Goal: Transaction & Acquisition: Obtain resource

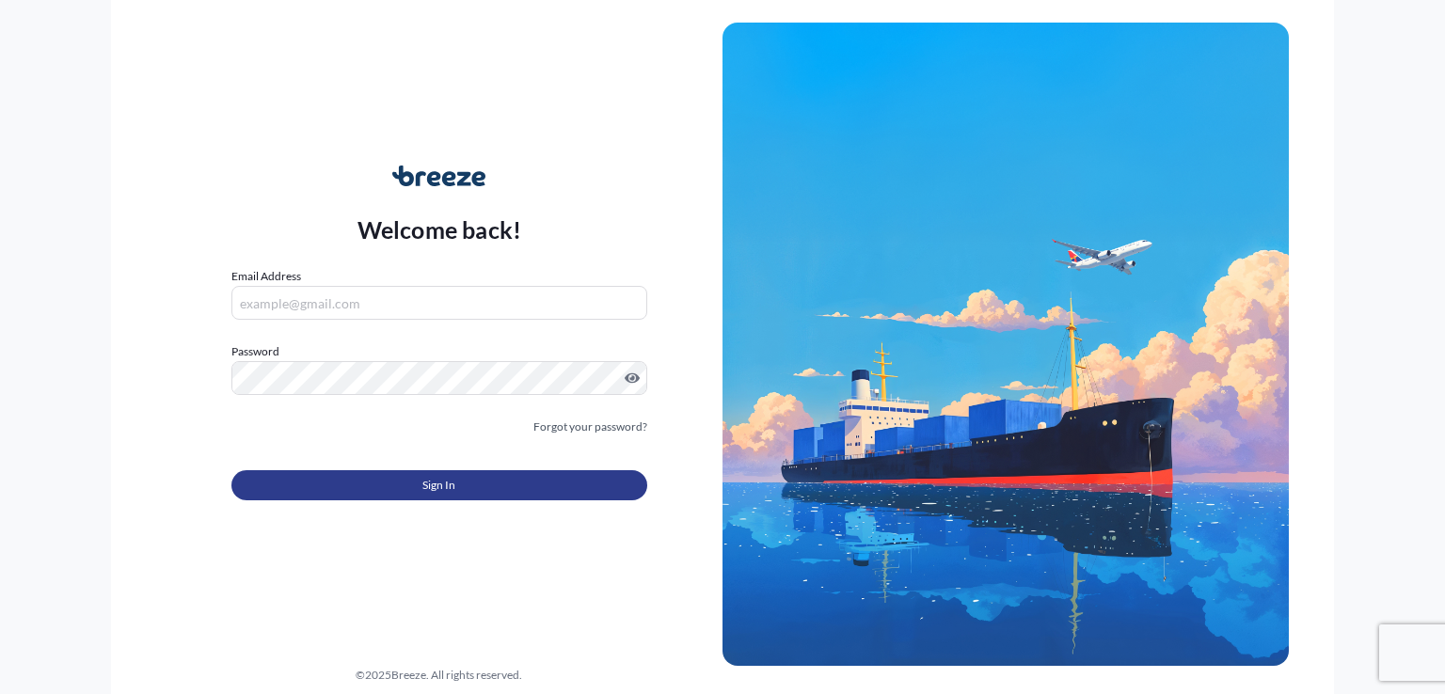
type input "[EMAIL_ADDRESS][DOMAIN_NAME]"
click at [435, 486] on span "Sign In" at bounding box center [439, 485] width 33 height 19
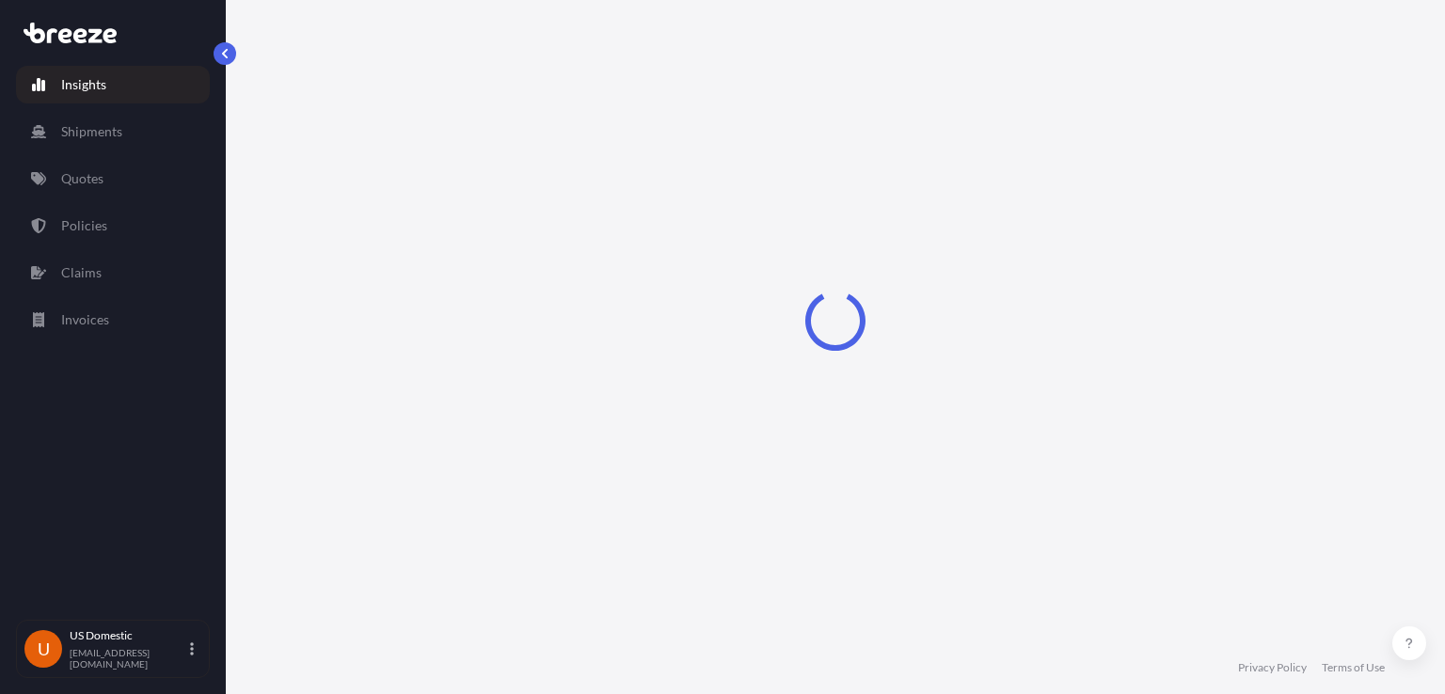
select select "2025"
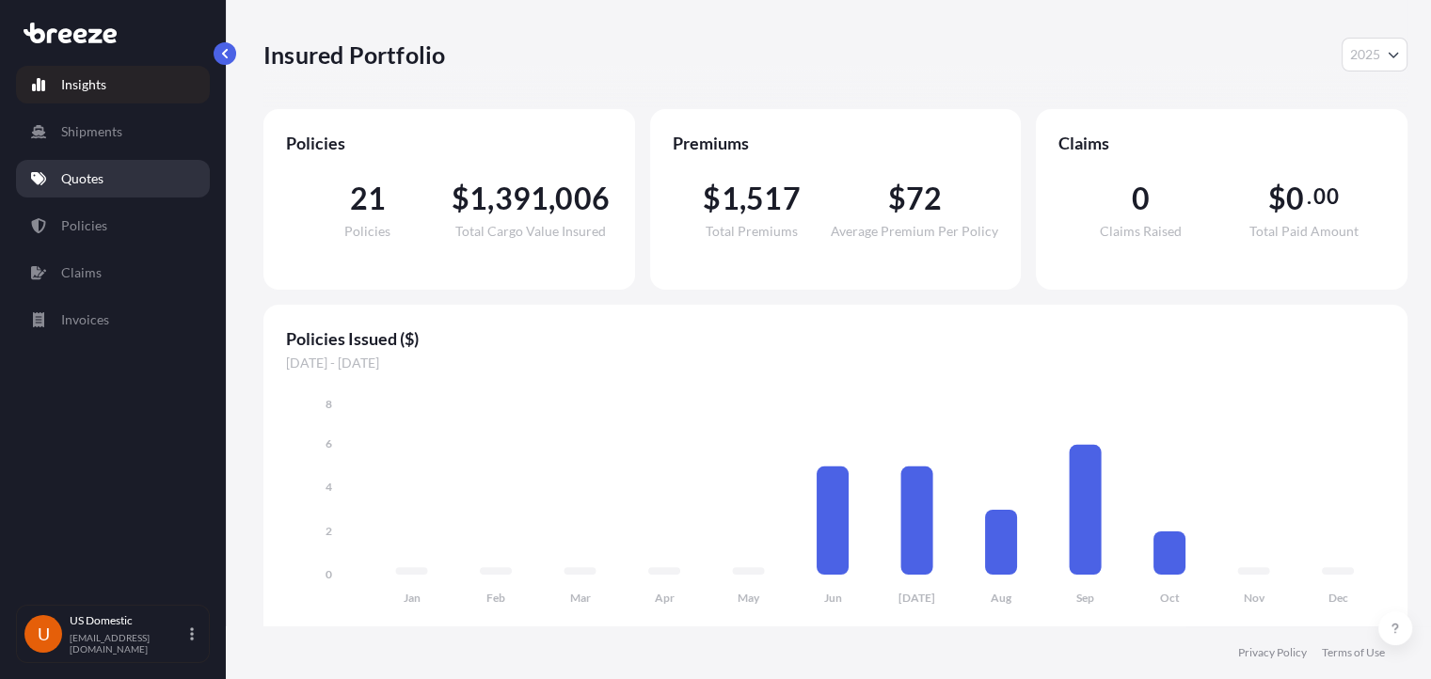
click at [120, 173] on link "Quotes" at bounding box center [113, 179] width 194 height 38
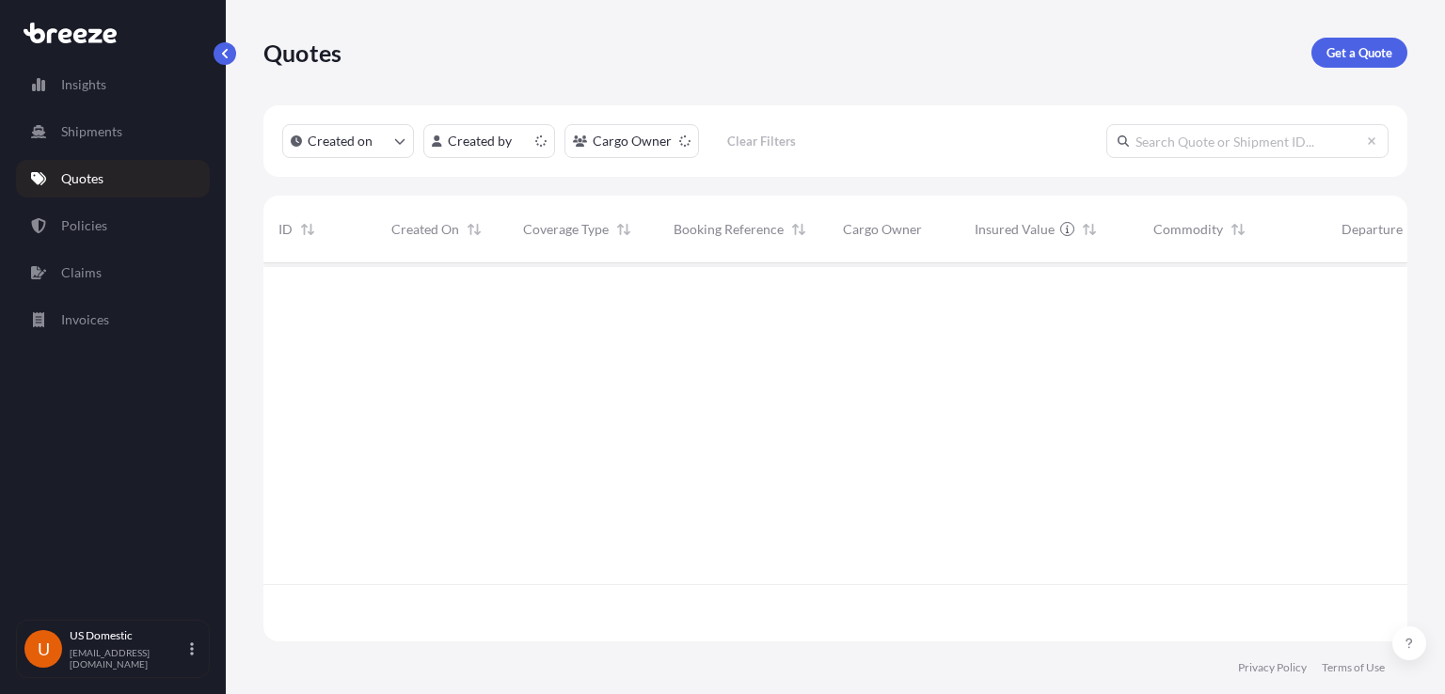
scroll to position [374, 1129]
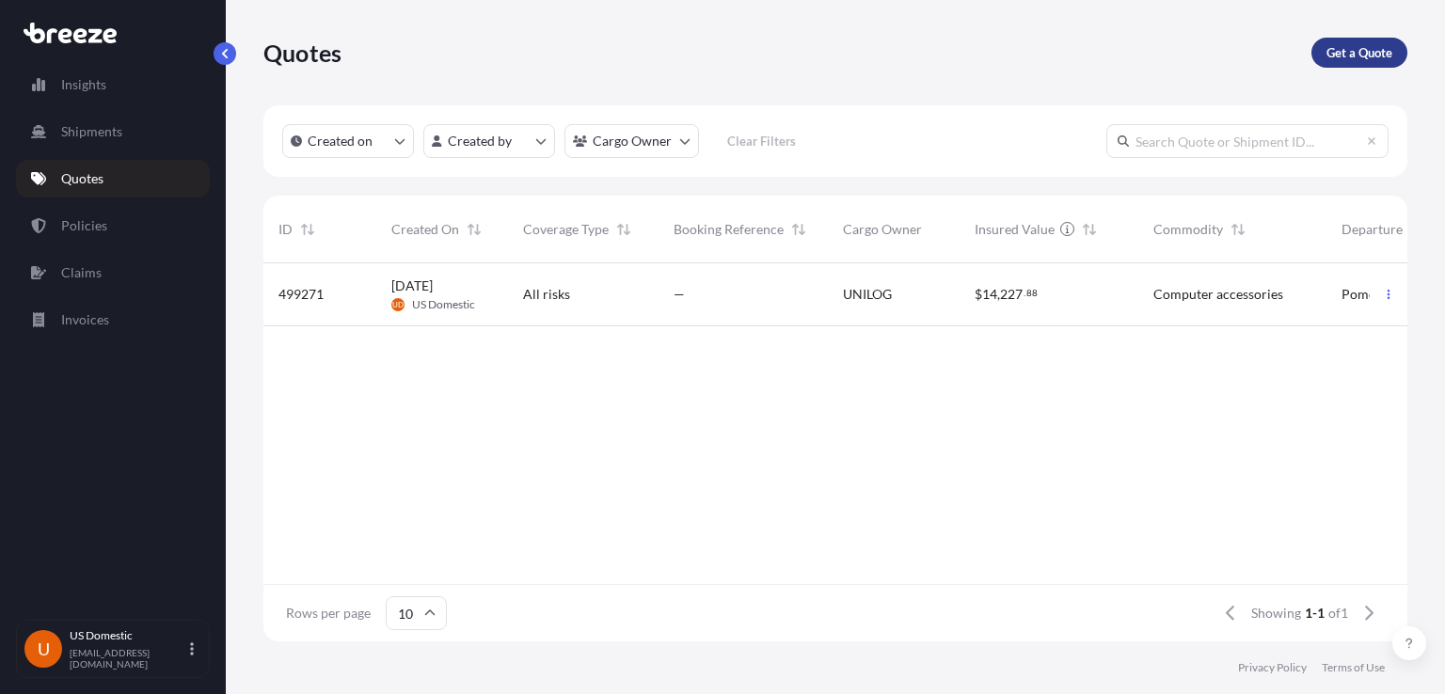
click at [1376, 50] on p "Get a Quote" at bounding box center [1360, 52] width 66 height 19
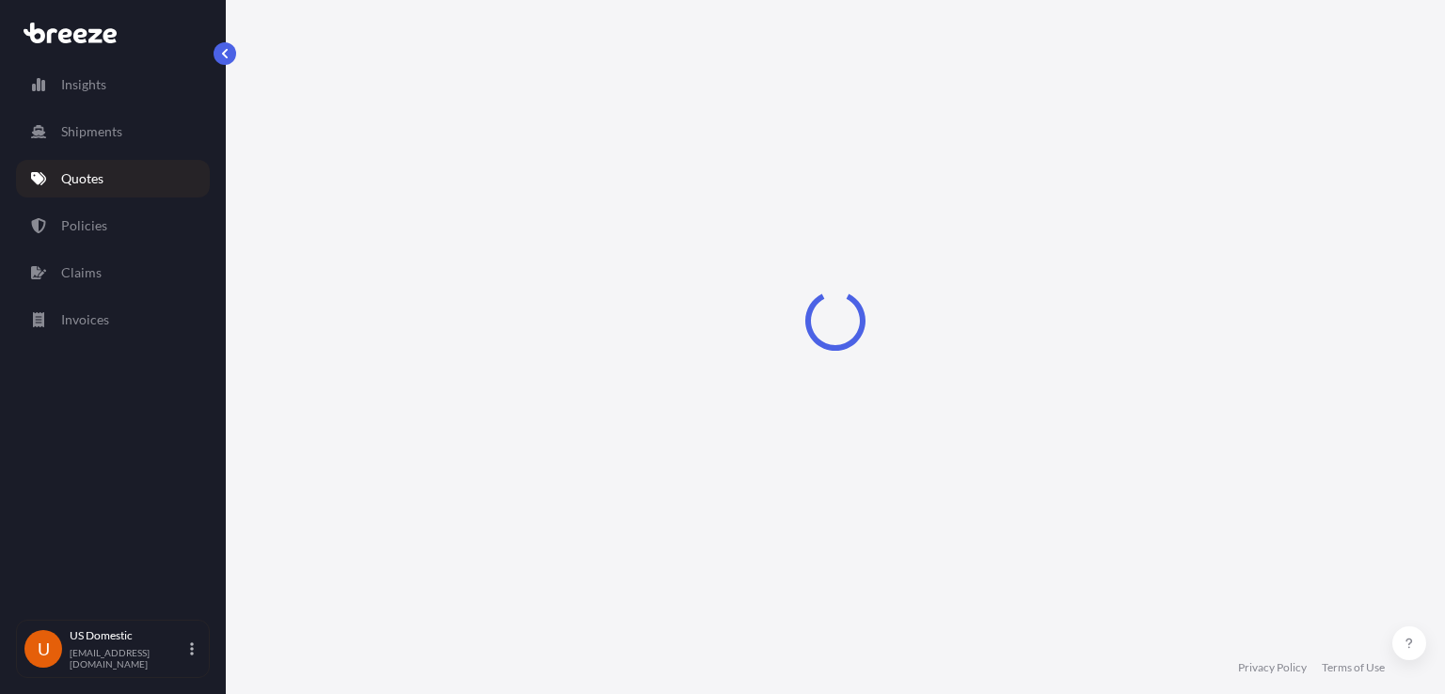
select select "Sea"
select select "1"
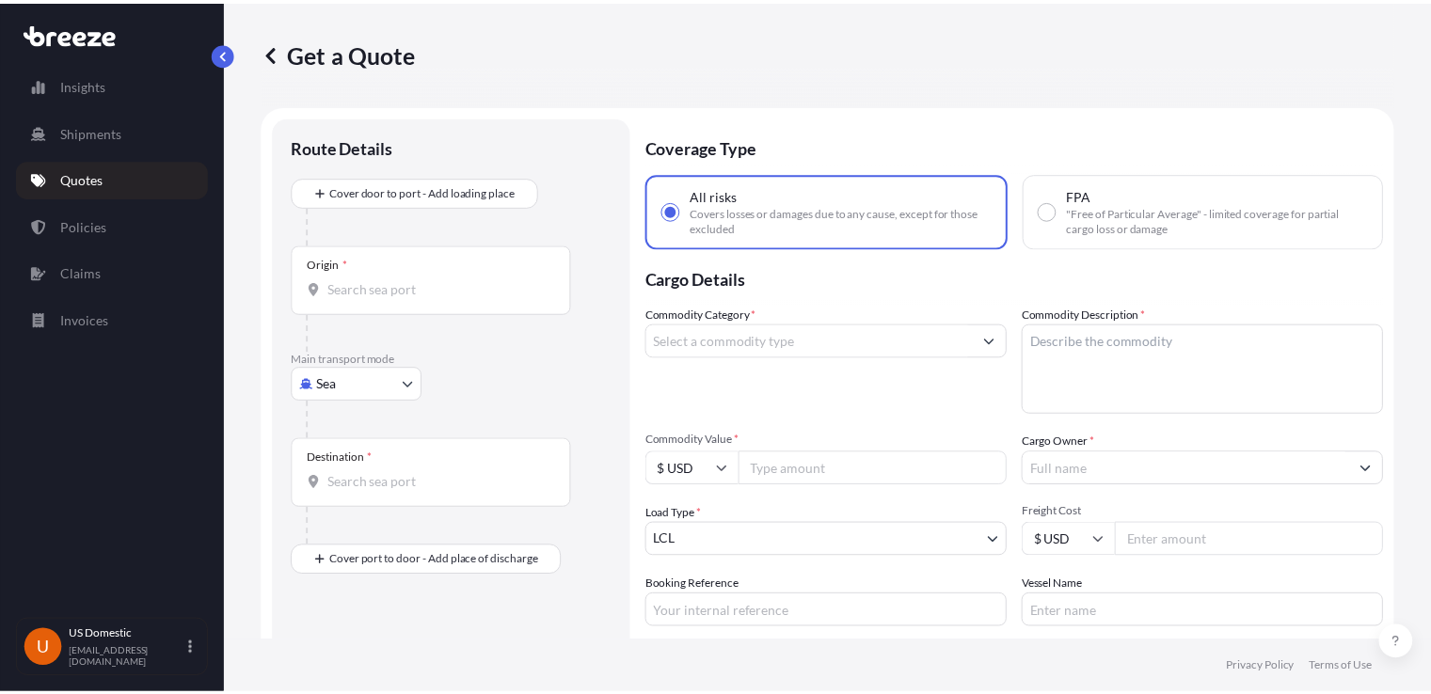
scroll to position [30, 0]
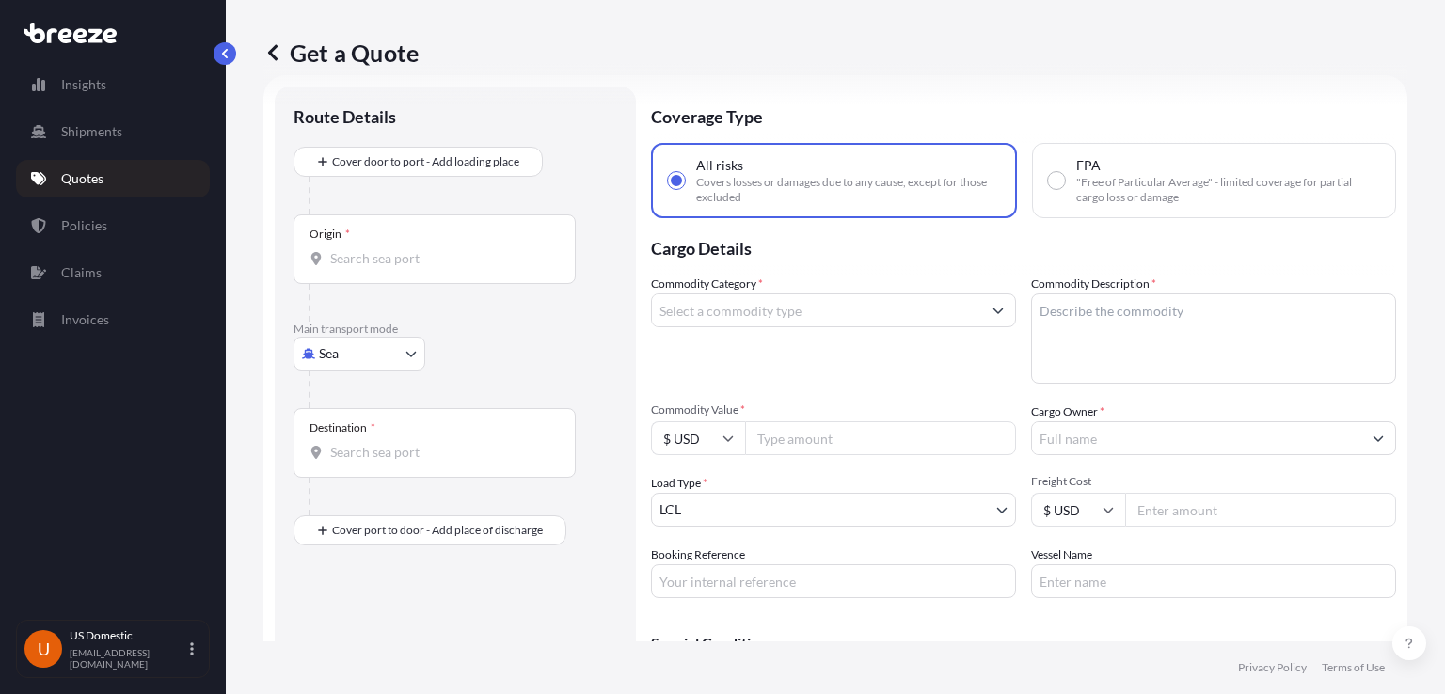
click at [936, 312] on input "Commodity Category *" at bounding box center [816, 311] width 329 height 34
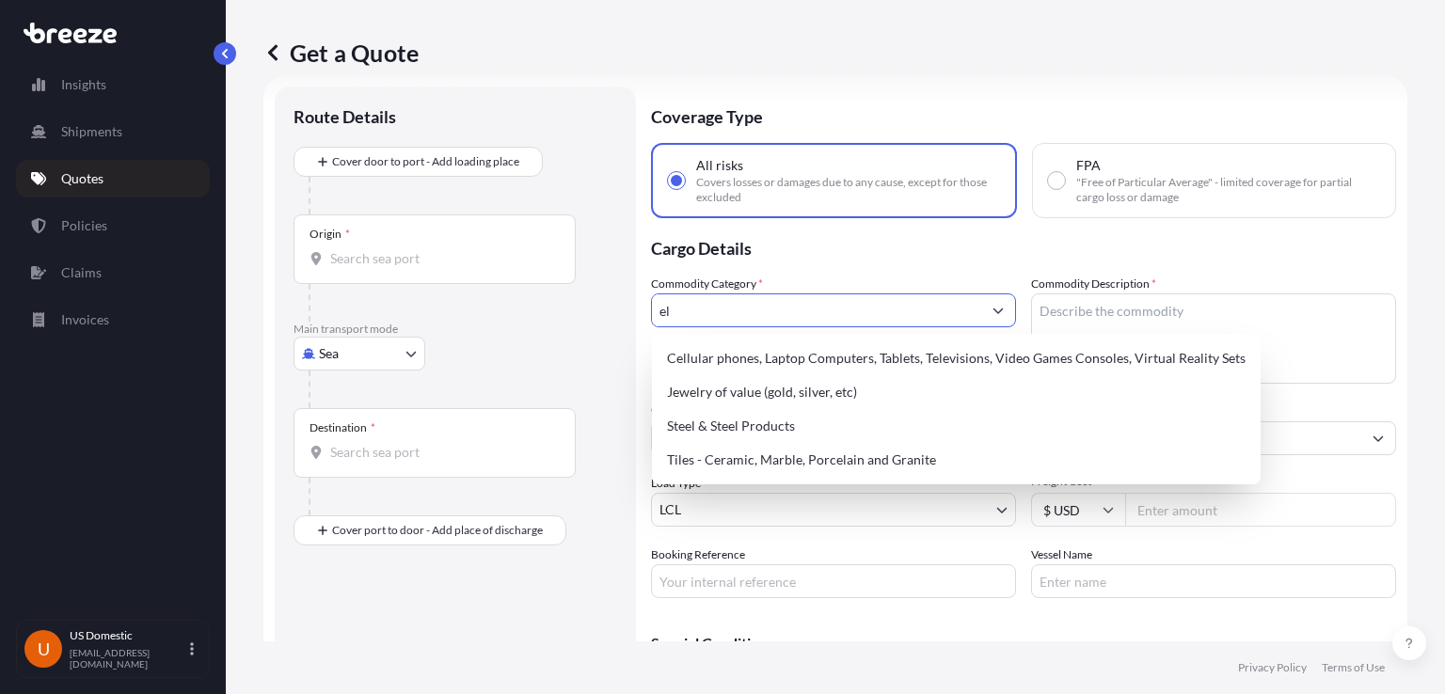
type input "e"
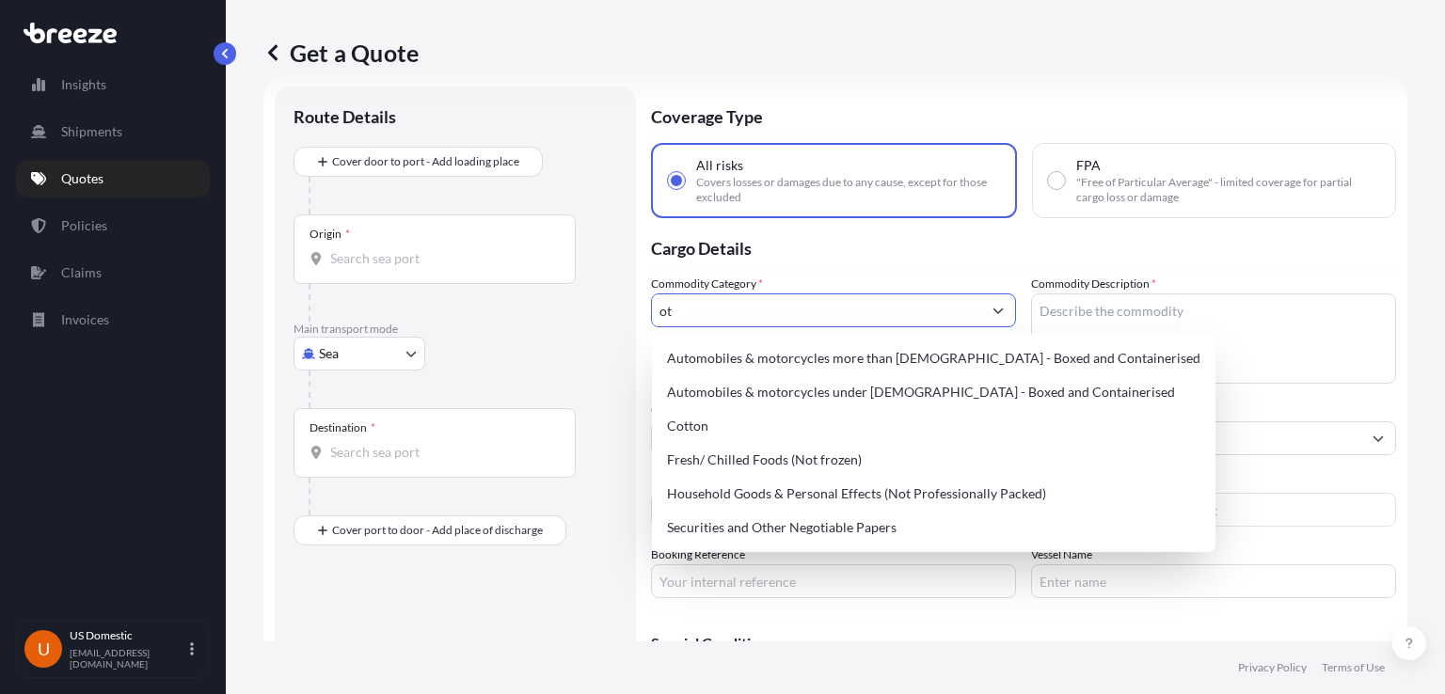
type input "o"
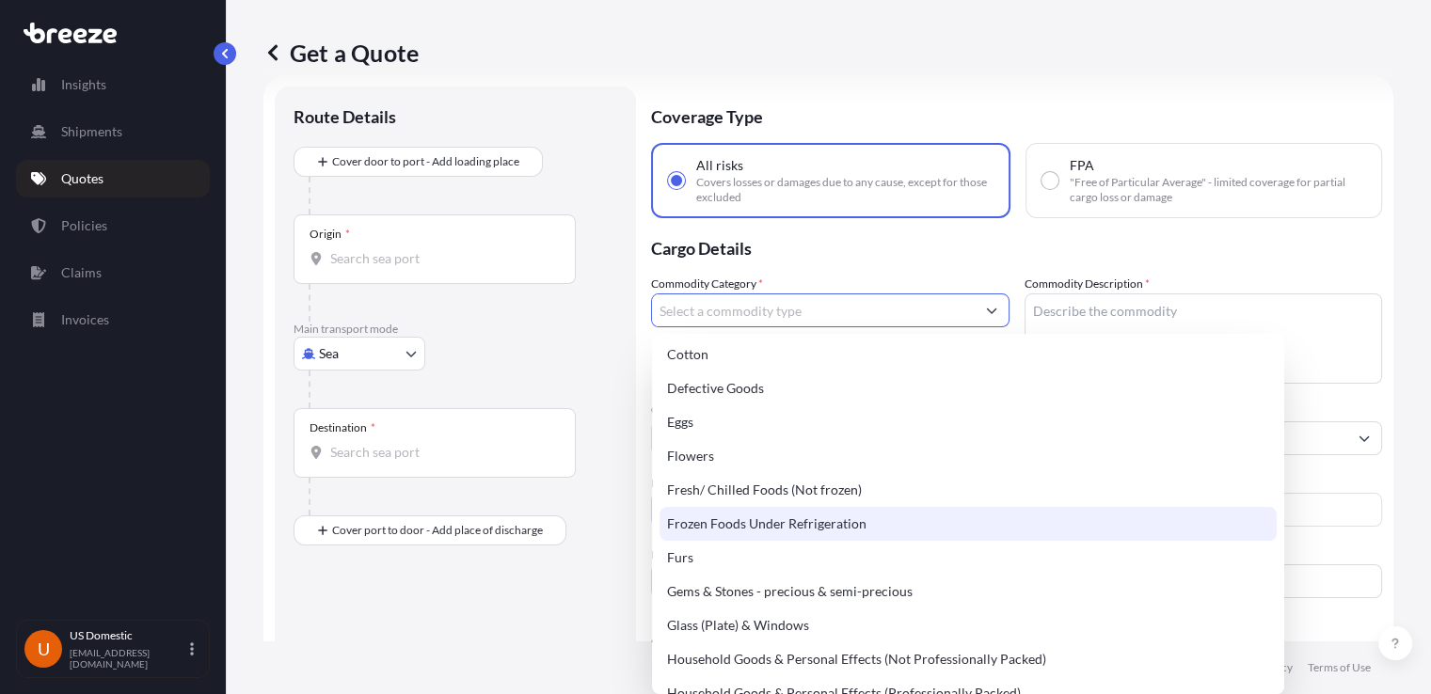
scroll to position [565, 0]
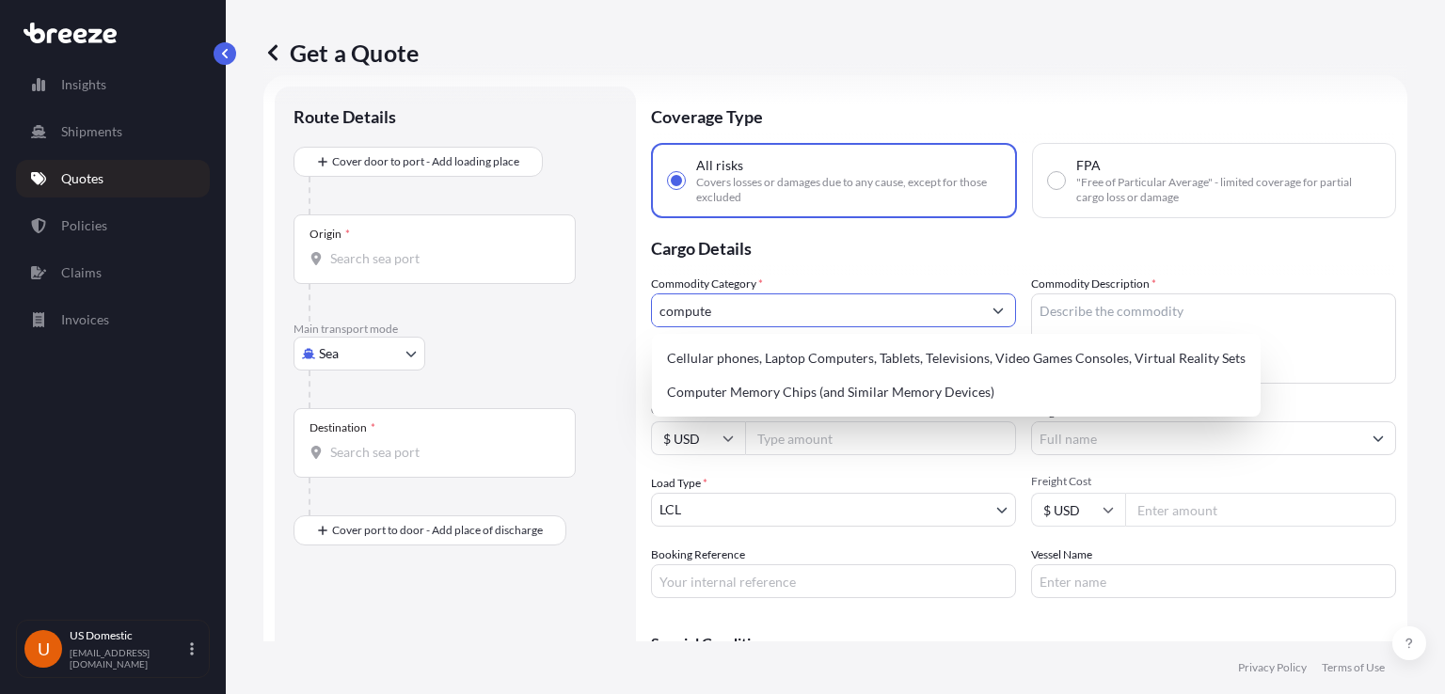
type input "computer"
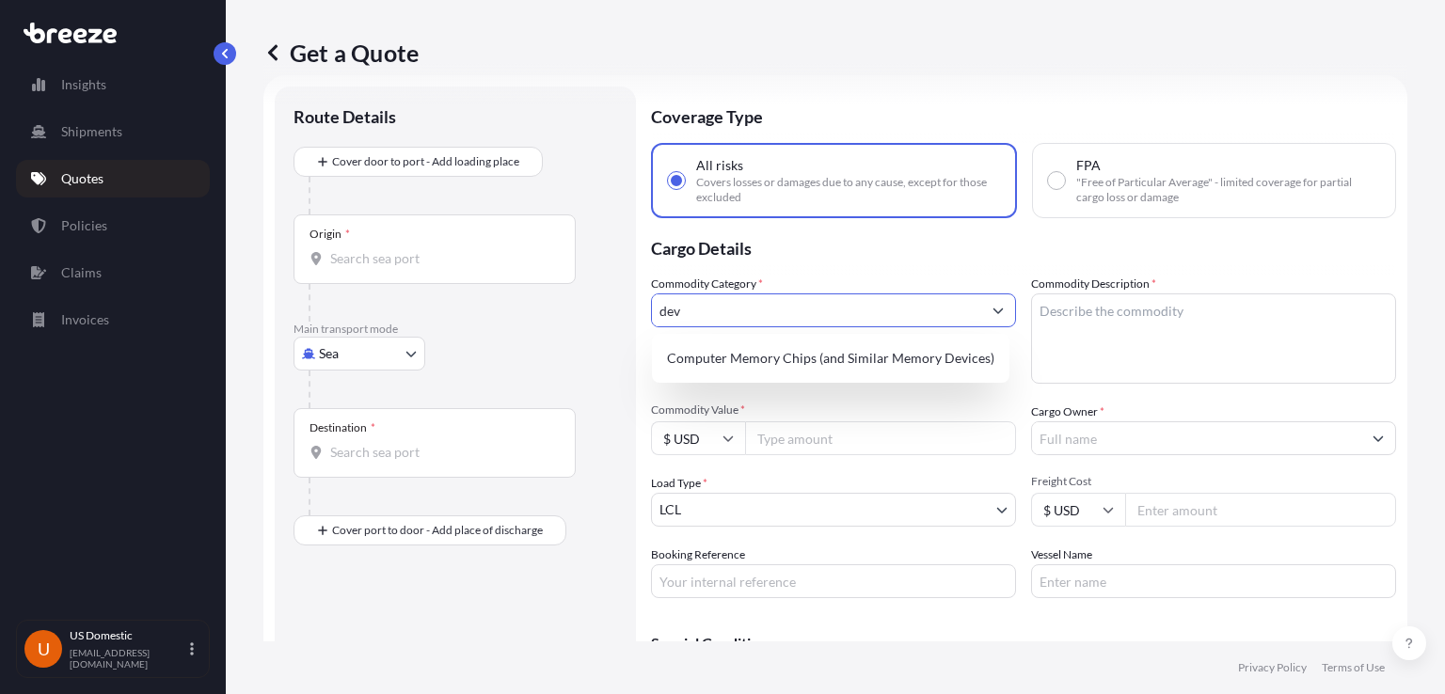
type input "devi"
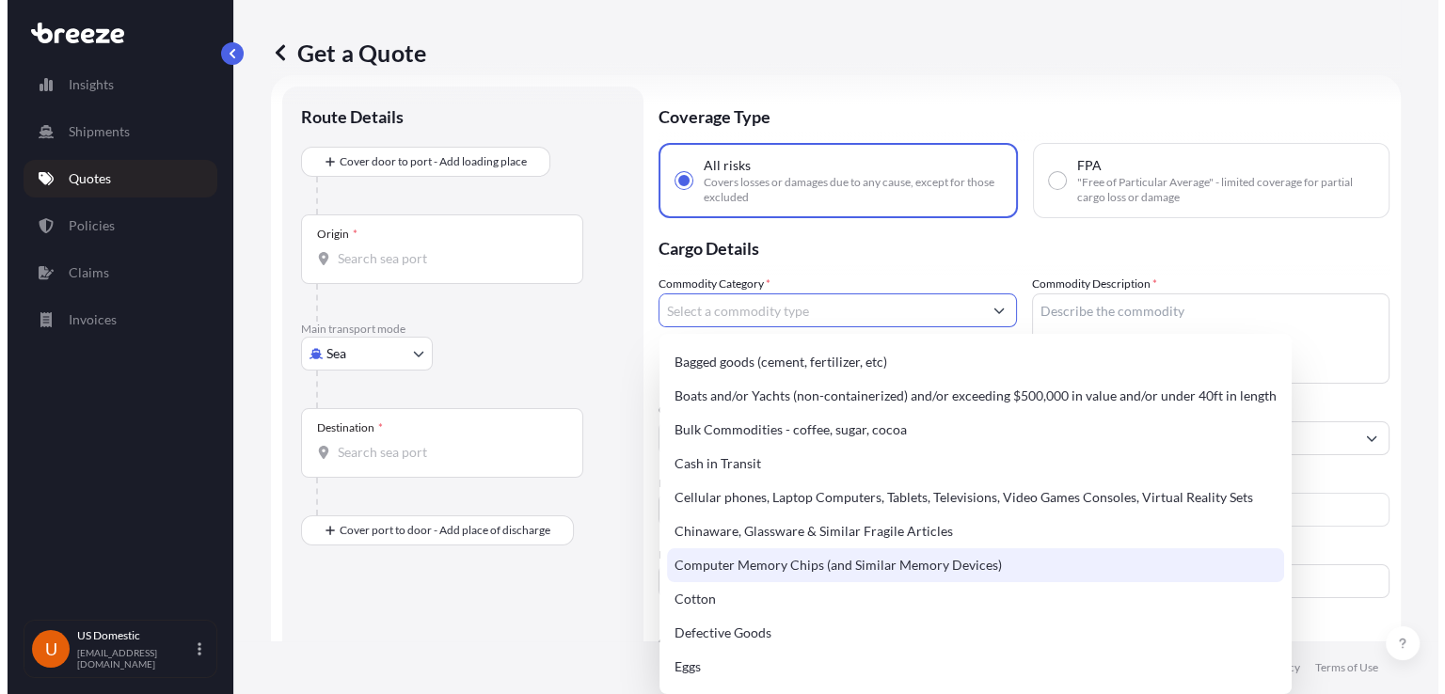
scroll to position [0, 0]
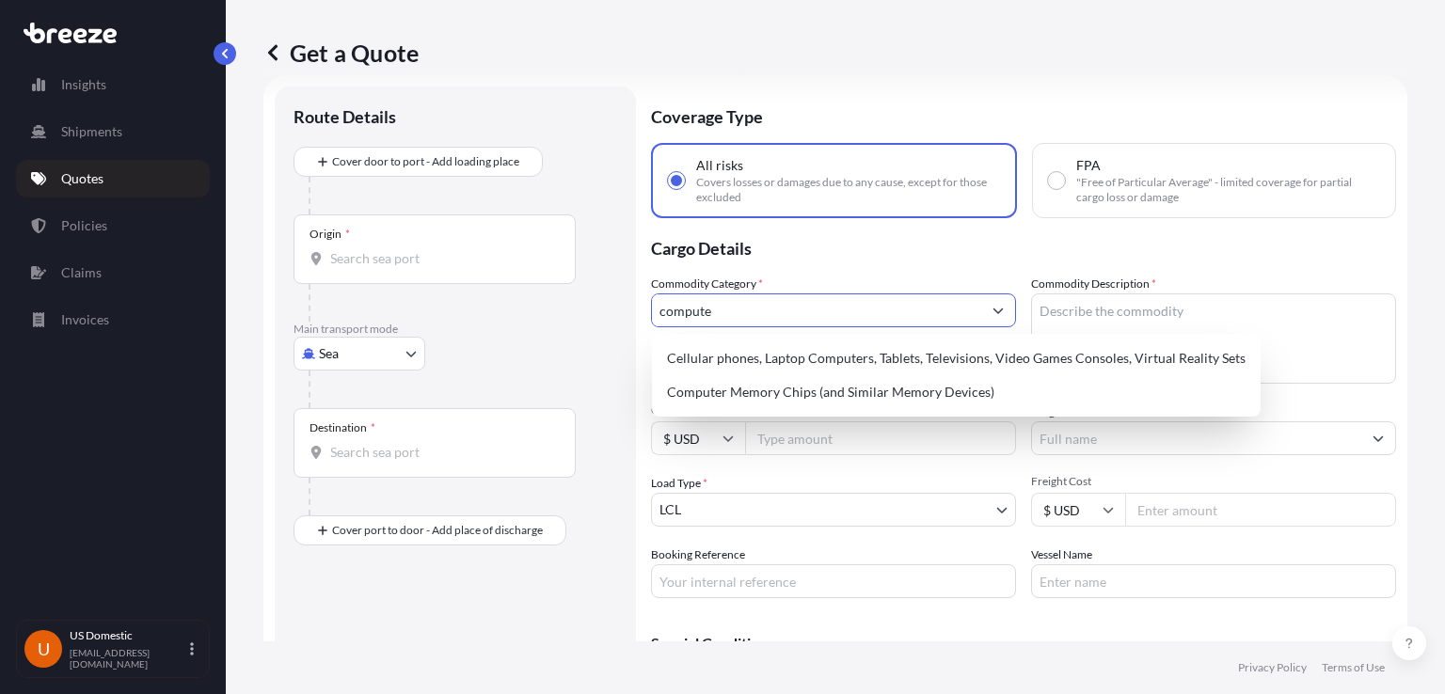
type input "computer"
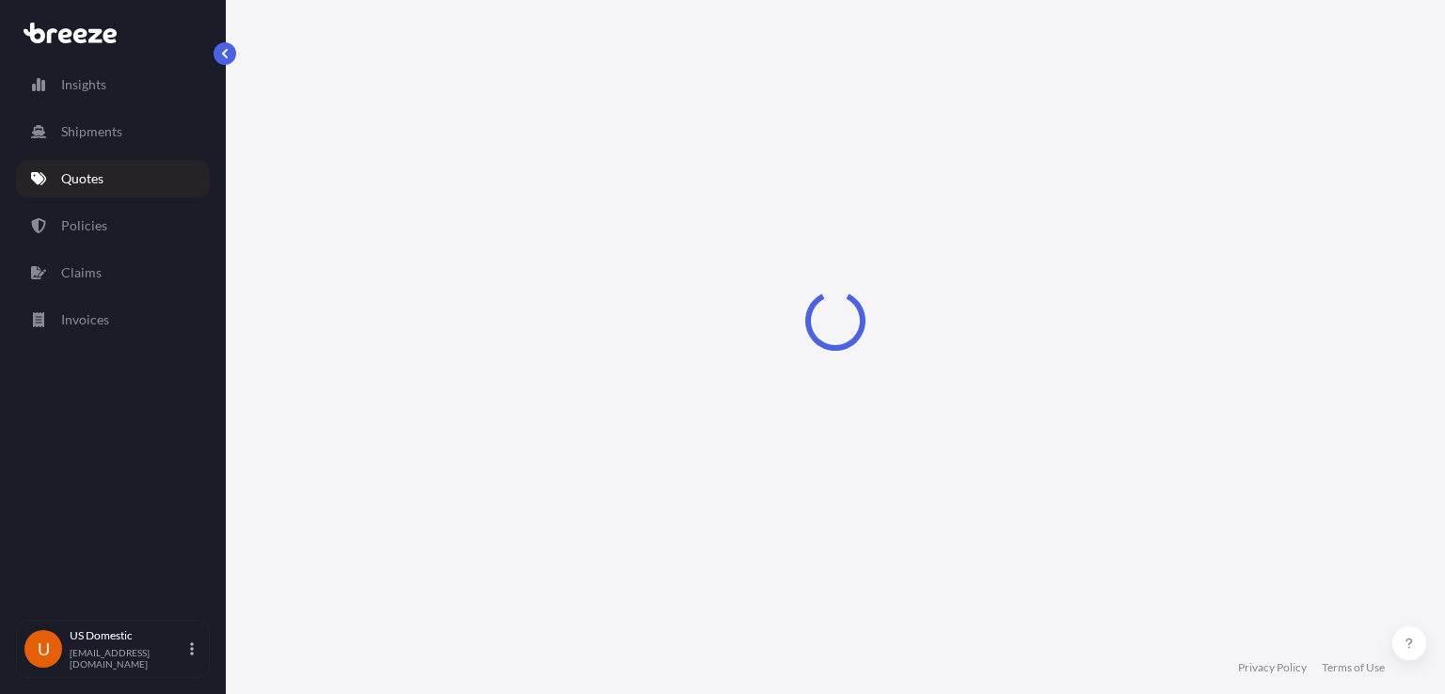
select select "Sea"
select select "1"
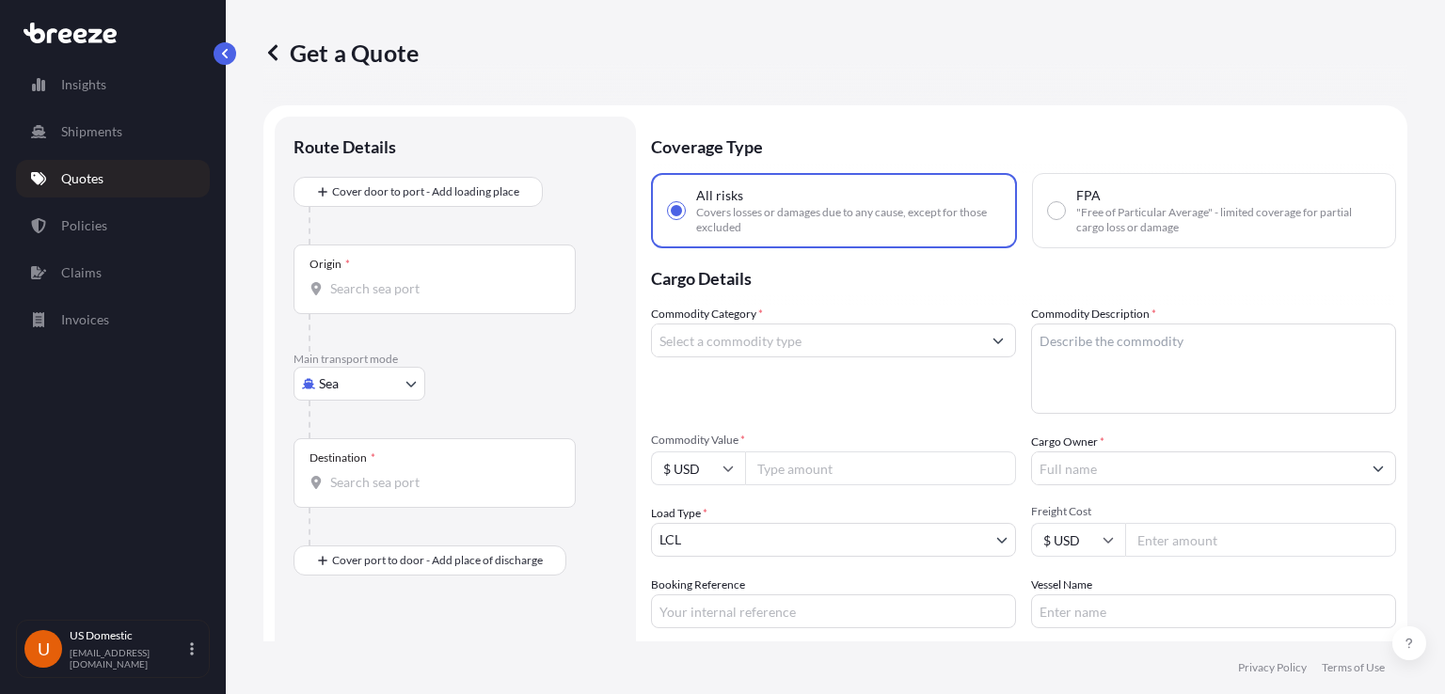
scroll to position [30, 0]
